Goal: Task Accomplishment & Management: Manage account settings

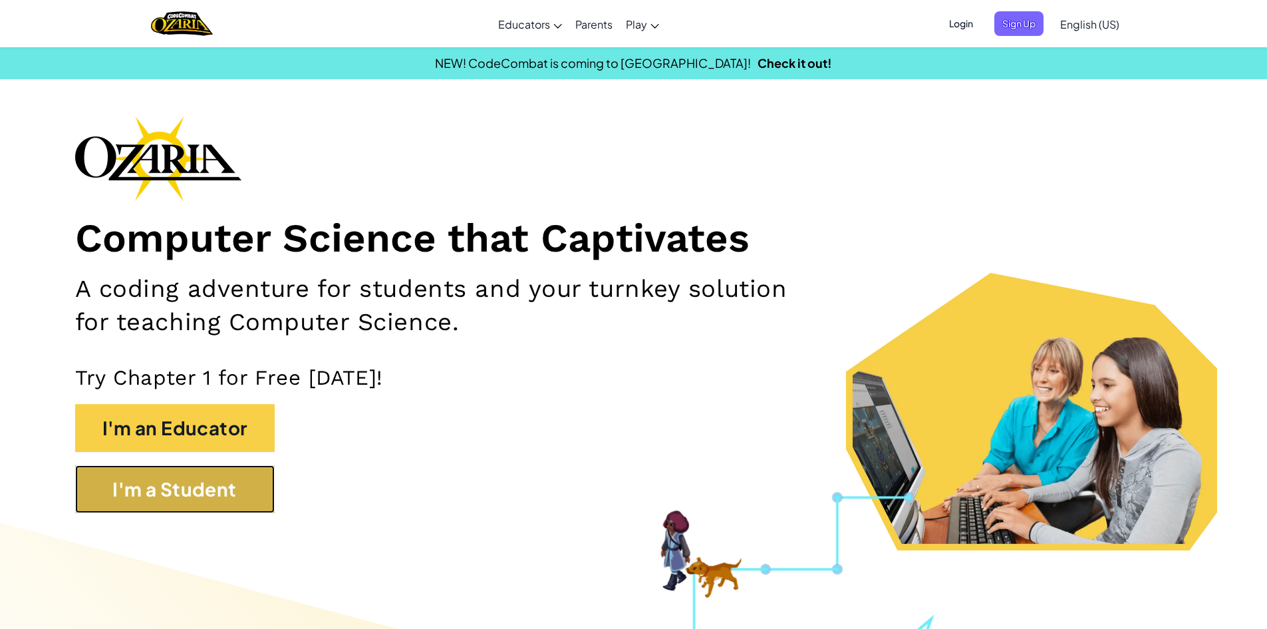
click at [186, 502] on button "I'm a Student" at bounding box center [175, 489] width 200 height 48
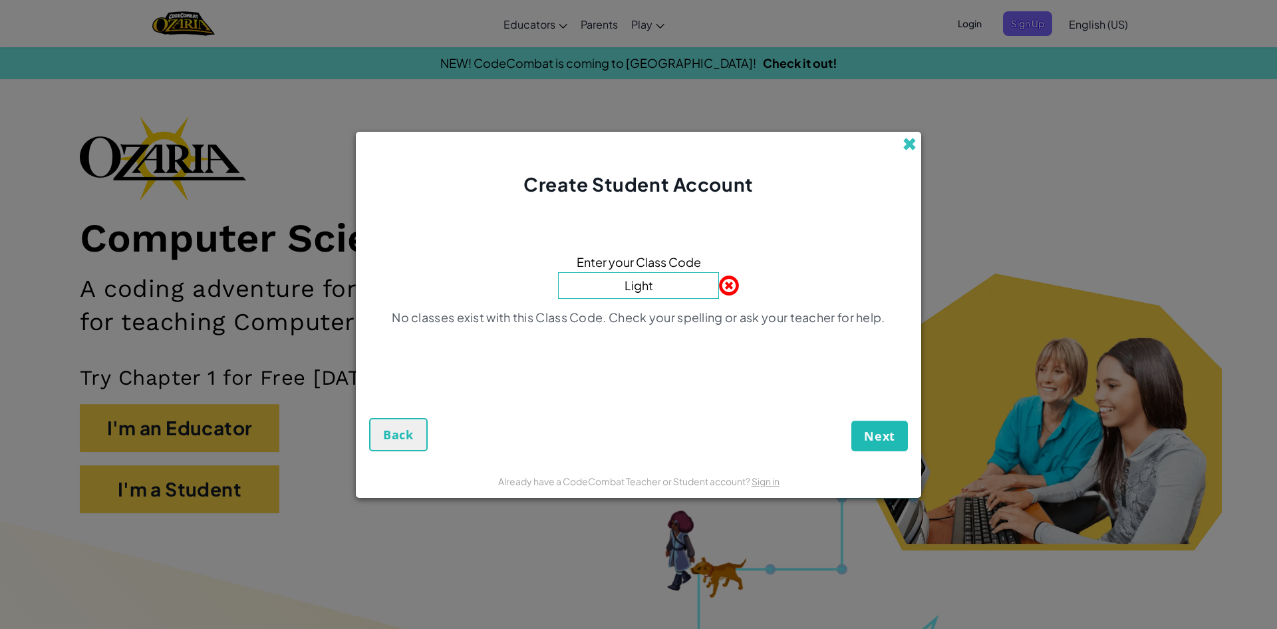
type input "Light"
click at [913, 142] on span at bounding box center [910, 144] width 14 height 14
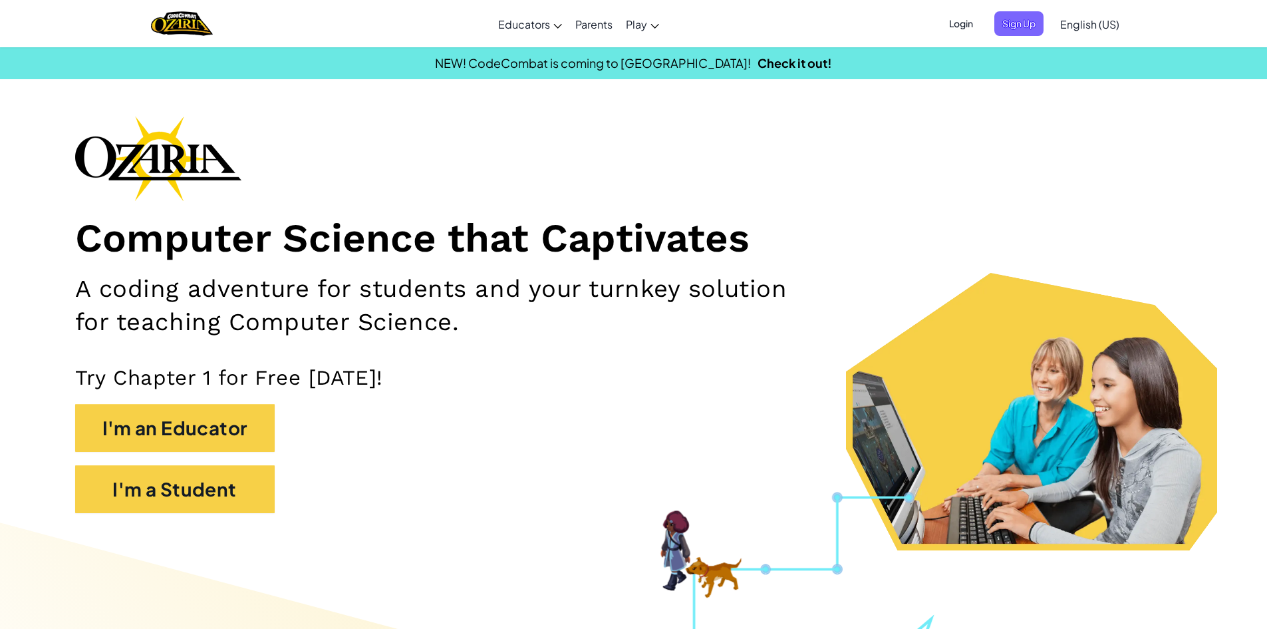
click at [959, 19] on span "Login" at bounding box center [961, 23] width 40 height 25
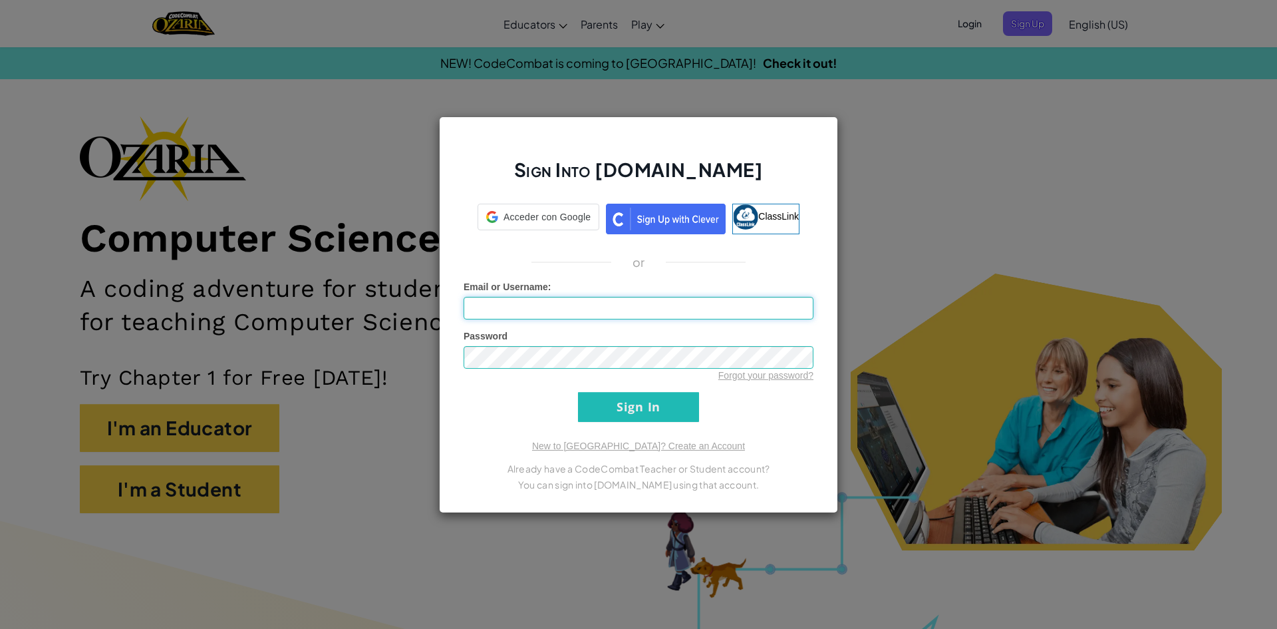
click at [512, 311] on input "Email or Username :" at bounding box center [639, 308] width 350 height 23
click at [581, 299] on input "jor" at bounding box center [639, 308] width 350 height 23
click at [522, 318] on input "jormog" at bounding box center [639, 308] width 350 height 23
type input "jormog14"
click at [578, 392] on input "Sign In" at bounding box center [638, 407] width 121 height 30
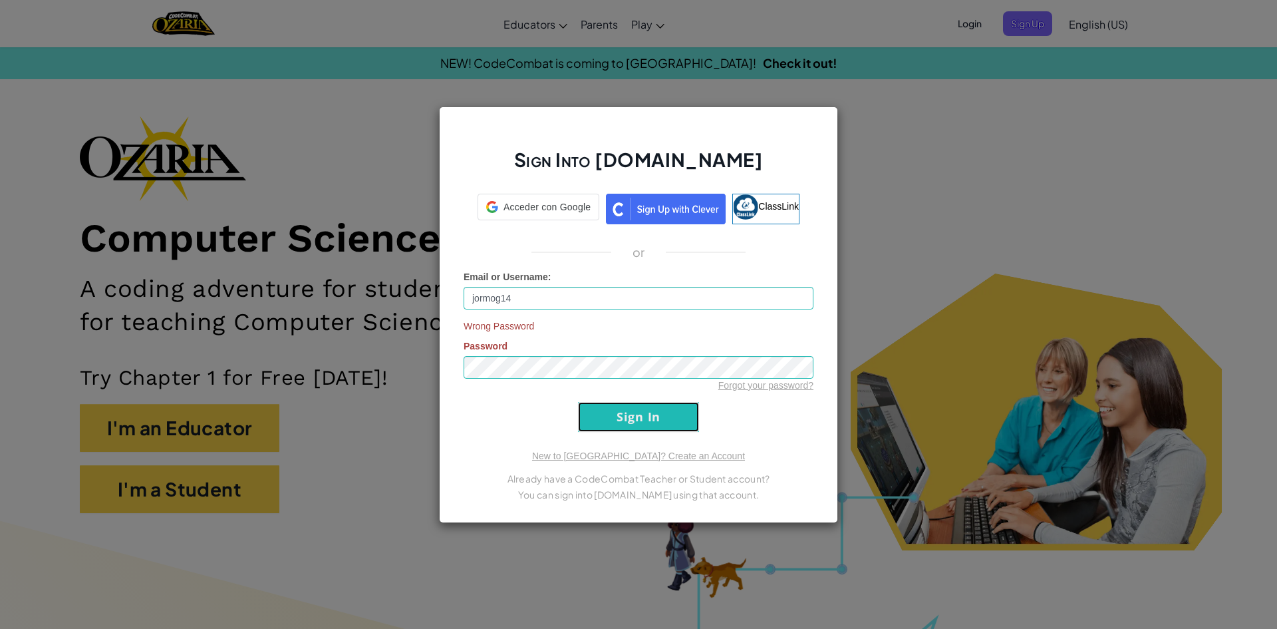
click at [651, 408] on input "Sign In" at bounding box center [638, 417] width 121 height 30
